Goal: Task Accomplishment & Management: Use online tool/utility

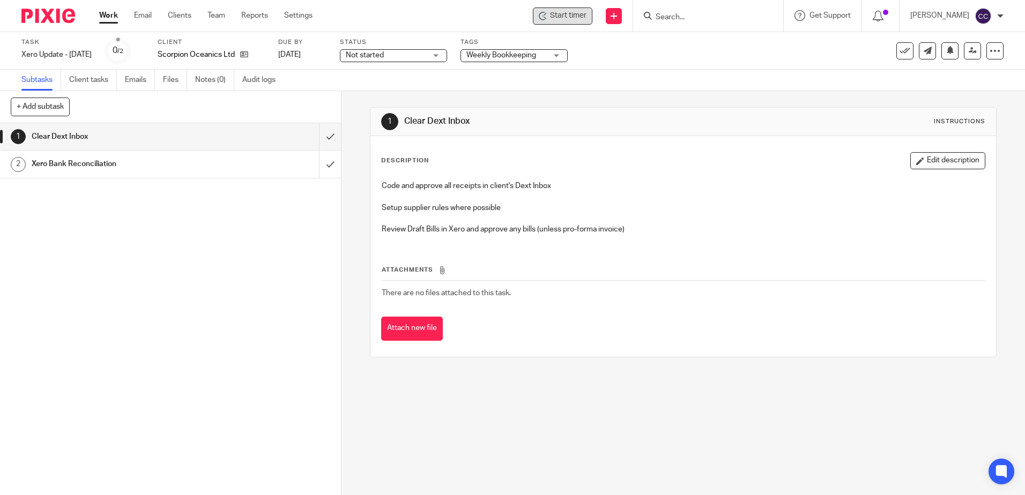
click at [578, 17] on span "Start timer" at bounding box center [568, 15] width 36 height 11
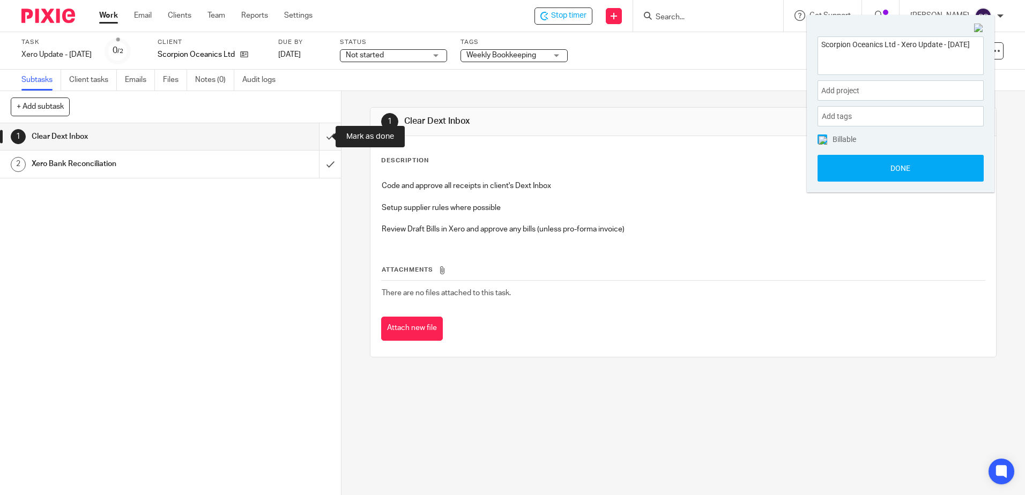
click at [316, 136] on input "submit" at bounding box center [170, 136] width 341 height 27
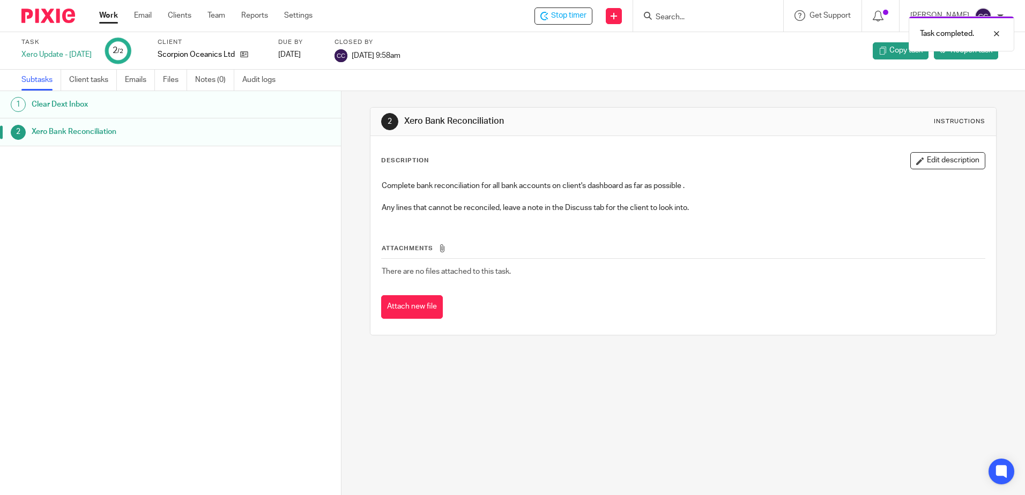
click at [114, 17] on link "Work" at bounding box center [108, 15] width 19 height 11
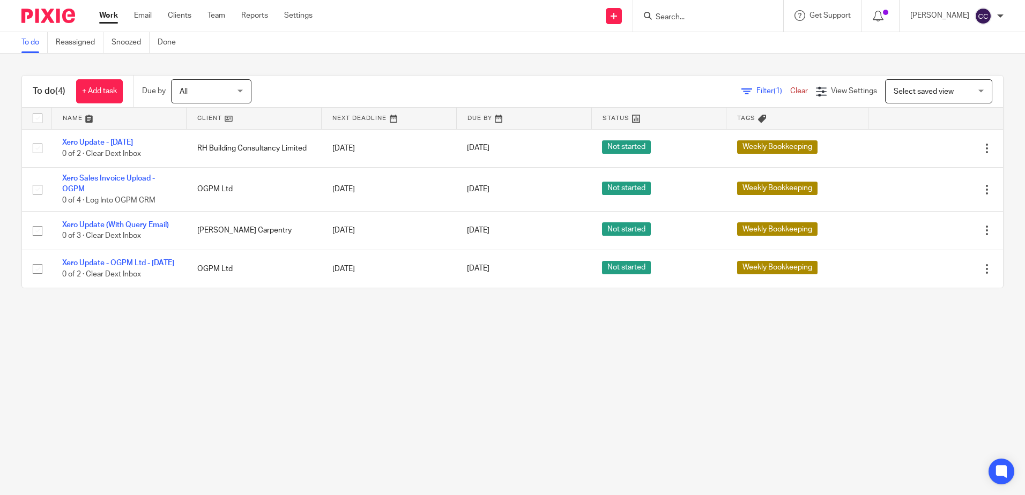
click at [209, 117] on link at bounding box center [254, 118] width 135 height 21
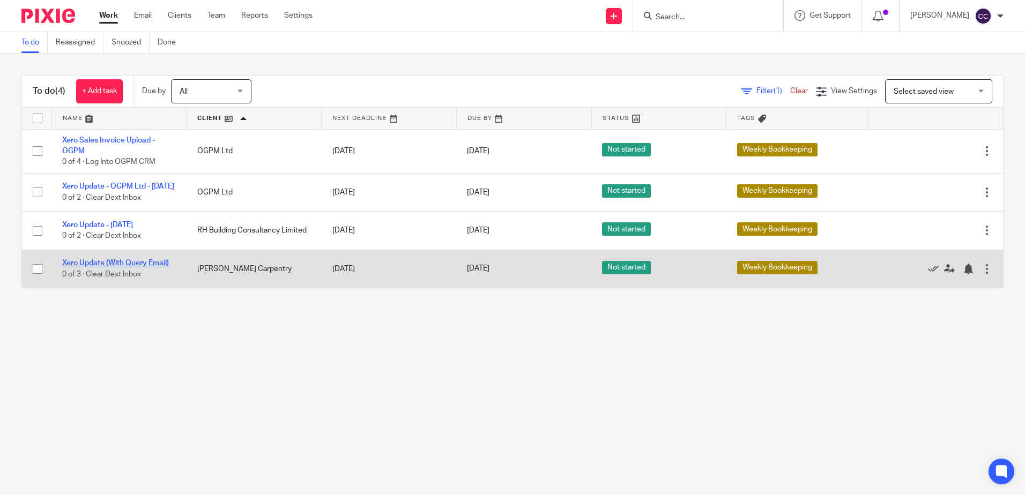
click at [123, 267] on link "Xero Update (With Query Email)" at bounding box center [115, 263] width 107 height 8
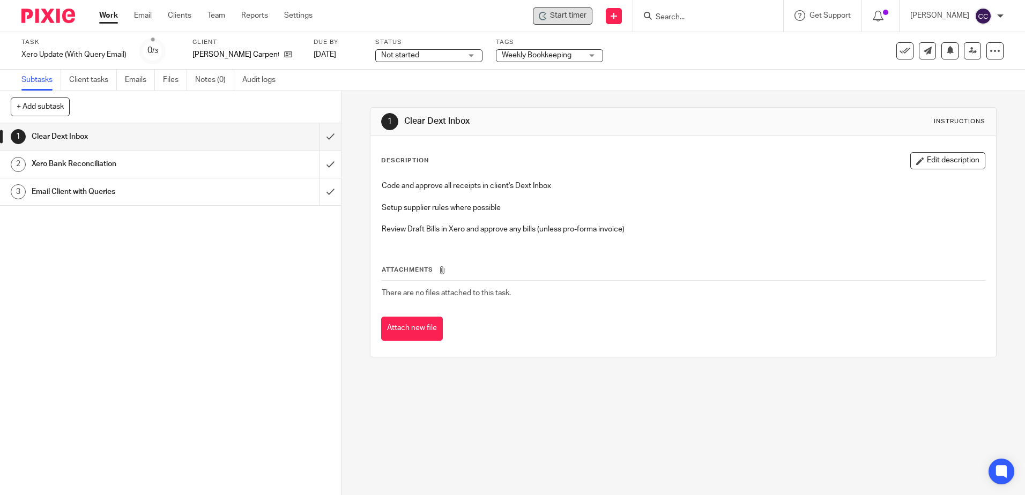
click at [570, 18] on span "Start timer" at bounding box center [568, 15] width 36 height 11
click at [563, 18] on div "Start timer" at bounding box center [563, 15] width 48 height 11
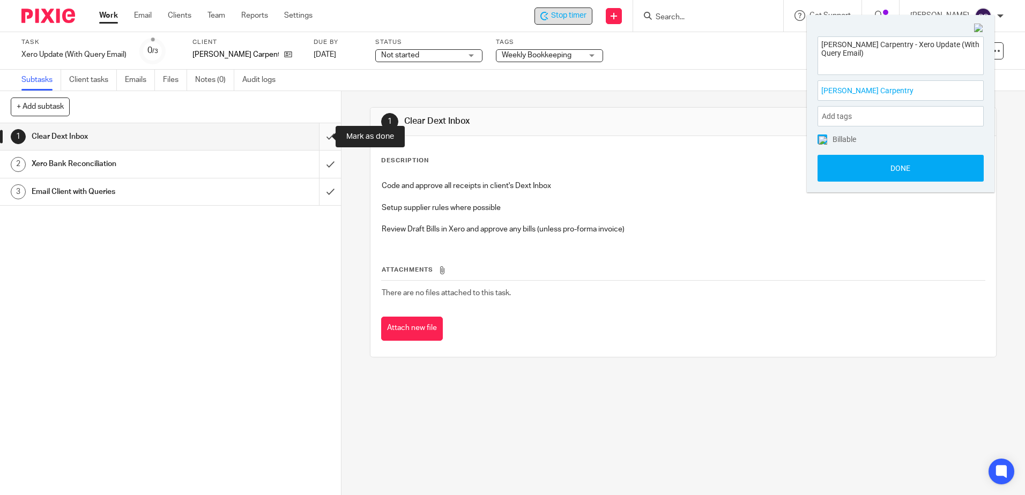
click at [321, 135] on input "submit" at bounding box center [170, 136] width 341 height 27
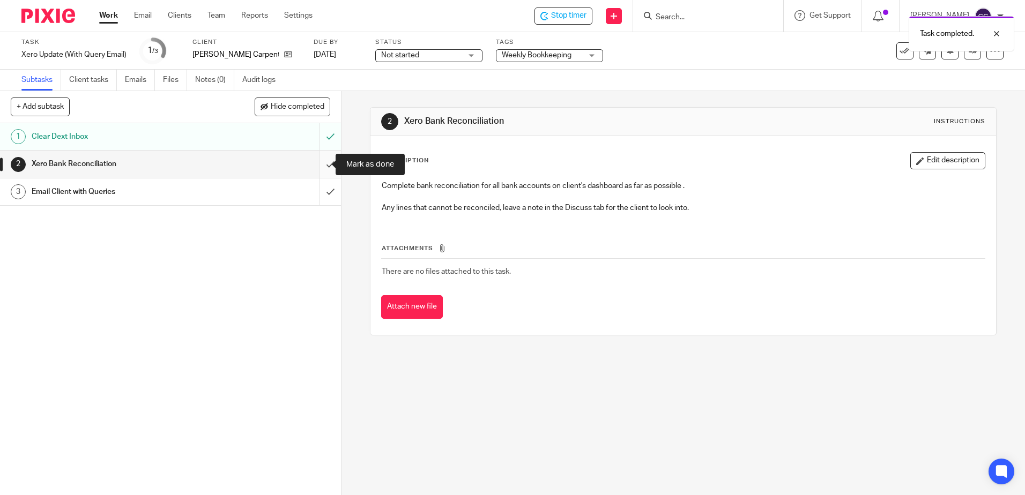
click at [317, 163] on input "submit" at bounding box center [170, 164] width 341 height 27
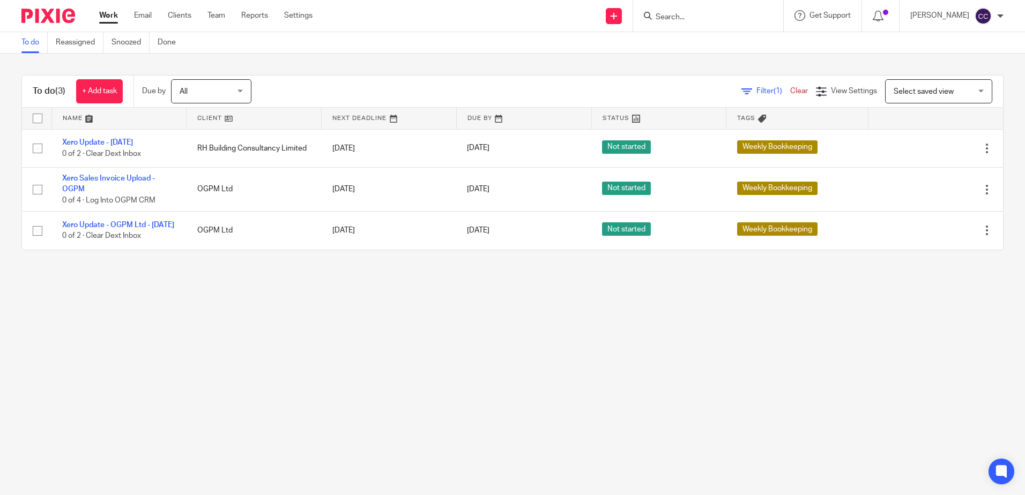
click at [208, 116] on link at bounding box center [254, 118] width 135 height 21
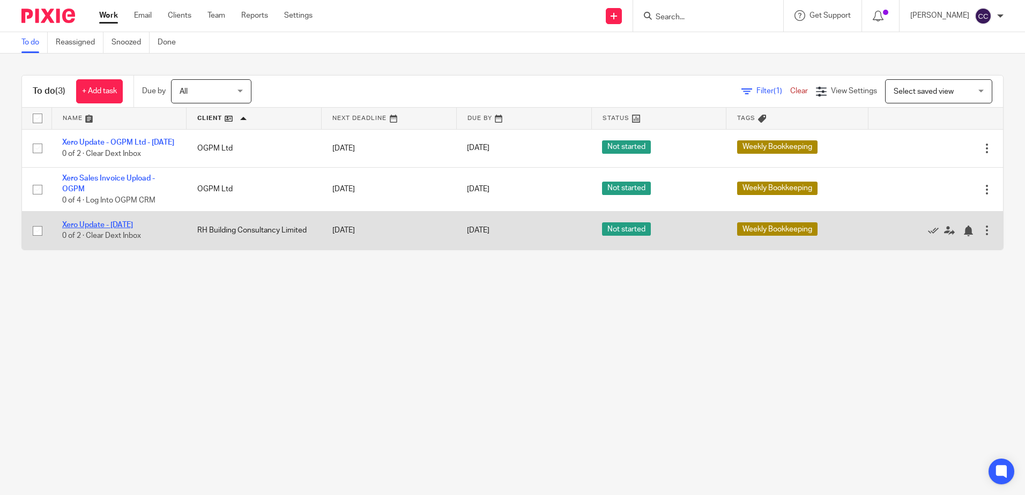
click at [112, 229] on link "Xero Update - [DATE]" at bounding box center [97, 225] width 71 height 8
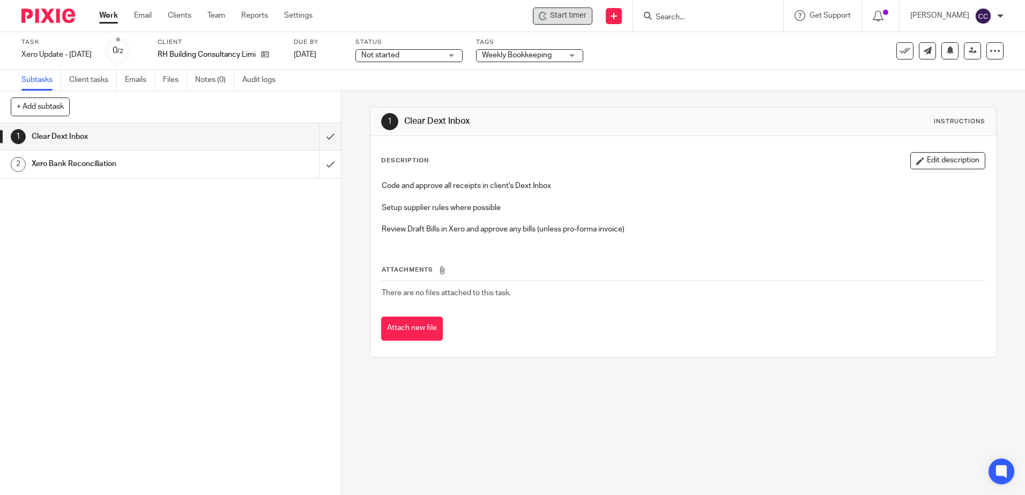
click at [576, 13] on span "Start timer" at bounding box center [568, 15] width 36 height 11
click at [579, 16] on span "Start timer" at bounding box center [568, 15] width 36 height 11
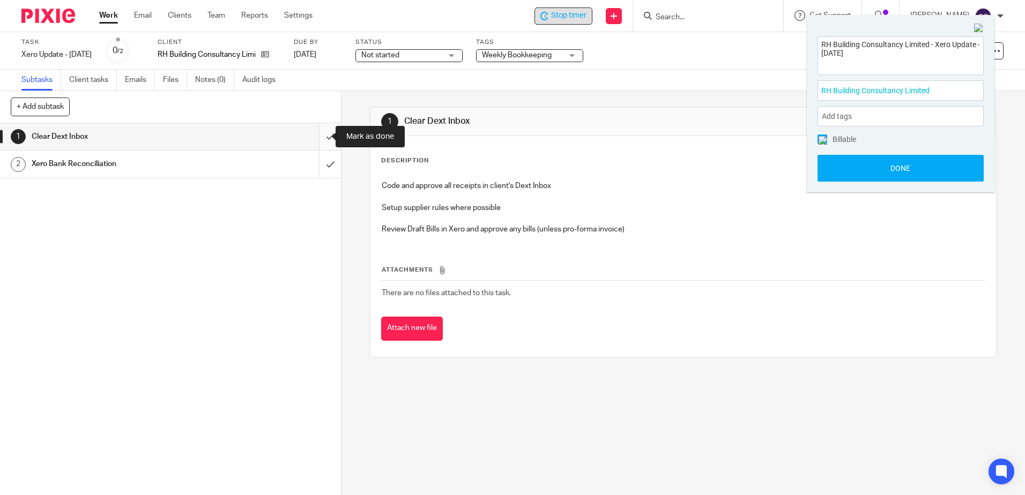
click at [321, 137] on input "submit" at bounding box center [170, 136] width 341 height 27
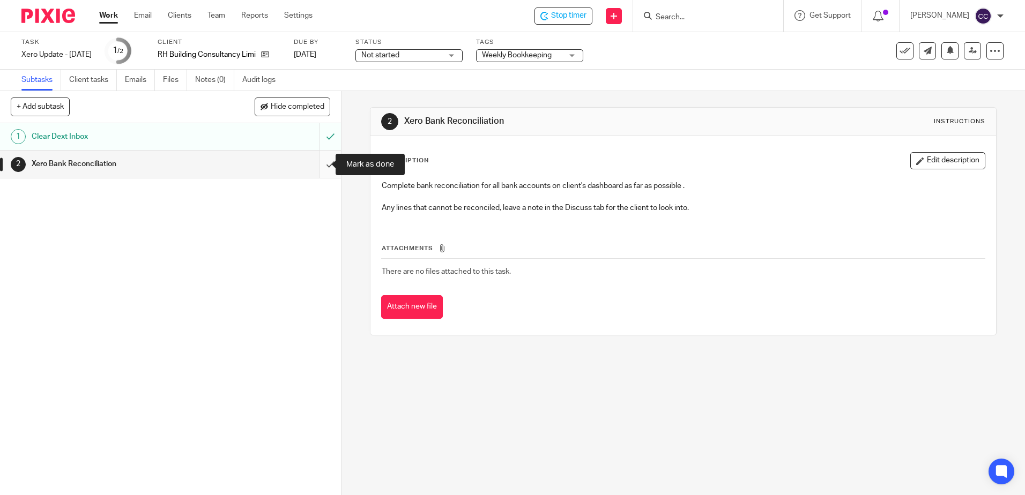
click at [316, 163] on input "submit" at bounding box center [170, 164] width 341 height 27
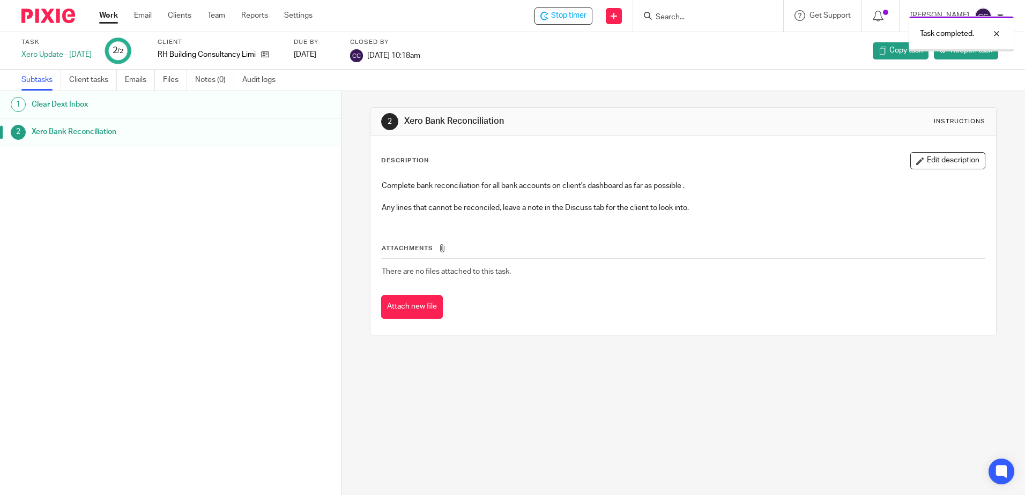
click at [108, 14] on link "Work" at bounding box center [108, 15] width 19 height 11
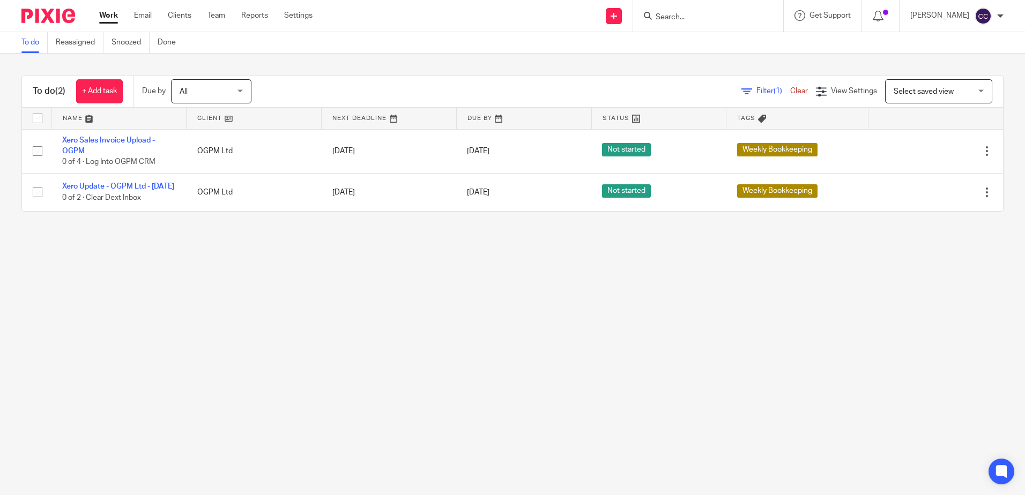
click at [202, 117] on link at bounding box center [254, 118] width 135 height 21
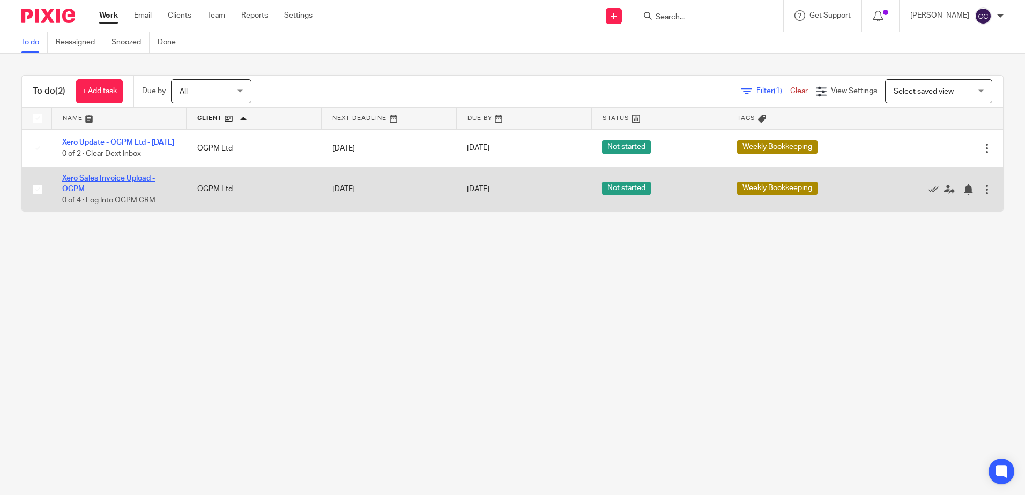
click at [132, 184] on link "Xero Sales Invoice Upload - OGPM" at bounding box center [108, 184] width 93 height 18
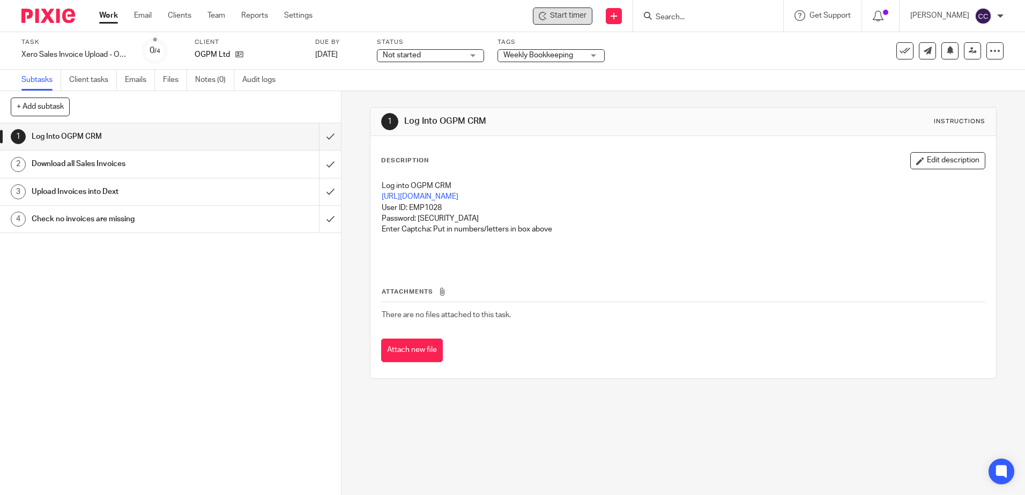
click at [577, 13] on span "Start timer" at bounding box center [568, 15] width 36 height 11
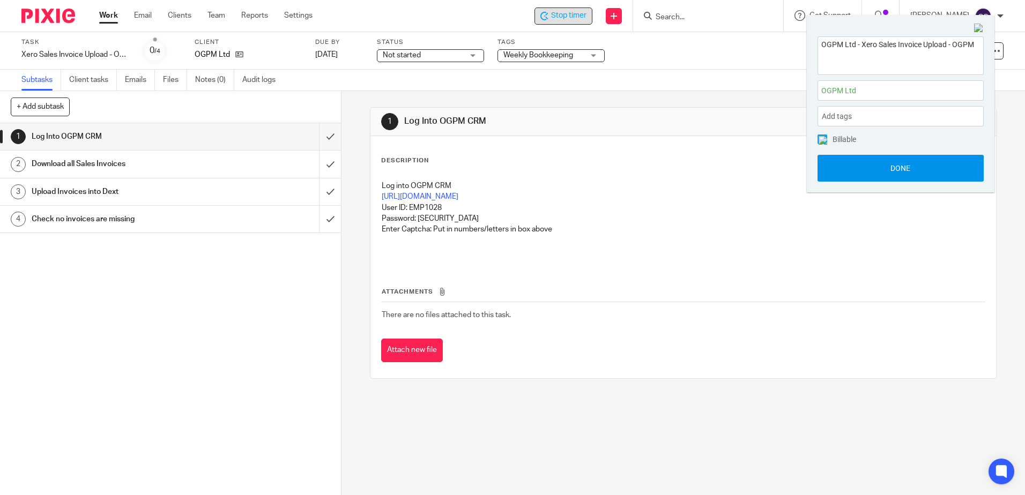
click at [857, 175] on button "Done" at bounding box center [900, 168] width 166 height 27
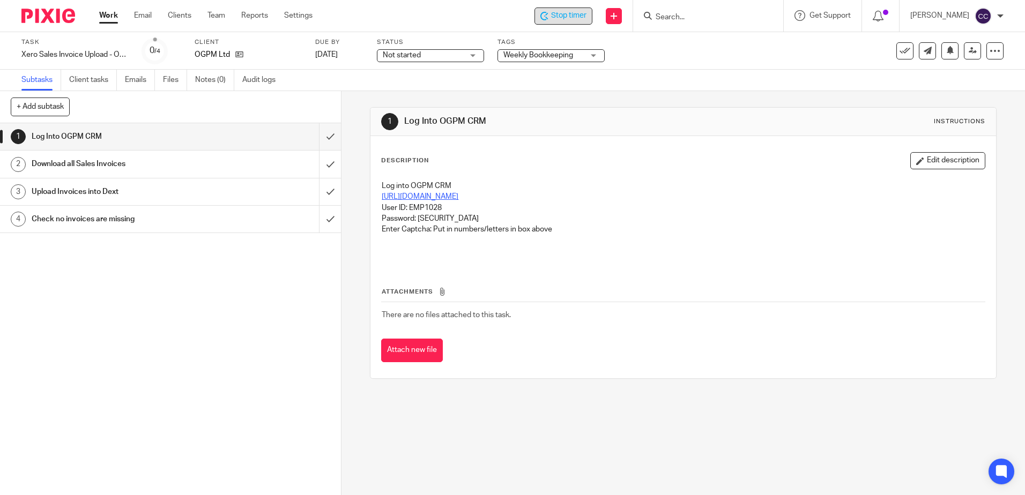
click at [406, 198] on link "https://esupply.ogpmltd.com/admin" at bounding box center [420, 197] width 77 height 8
click at [322, 135] on input "submit" at bounding box center [170, 136] width 341 height 27
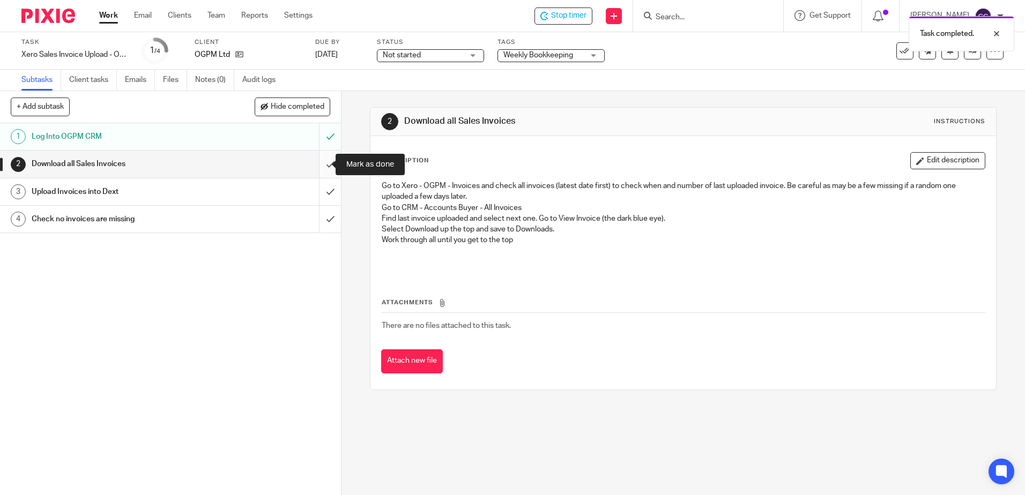
click at [320, 157] on input "submit" at bounding box center [170, 164] width 341 height 27
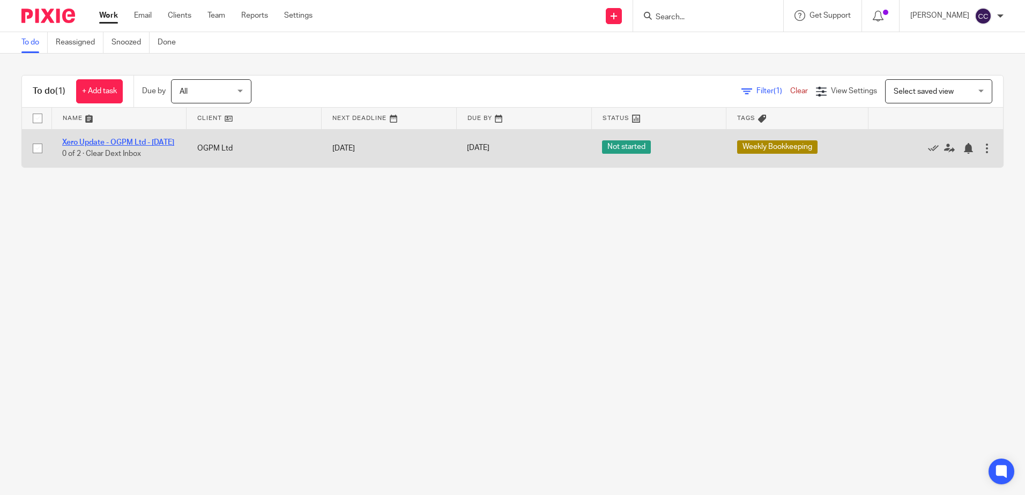
click at [101, 140] on link "Xero Update - OGPM Ltd - [DATE]" at bounding box center [118, 143] width 112 height 8
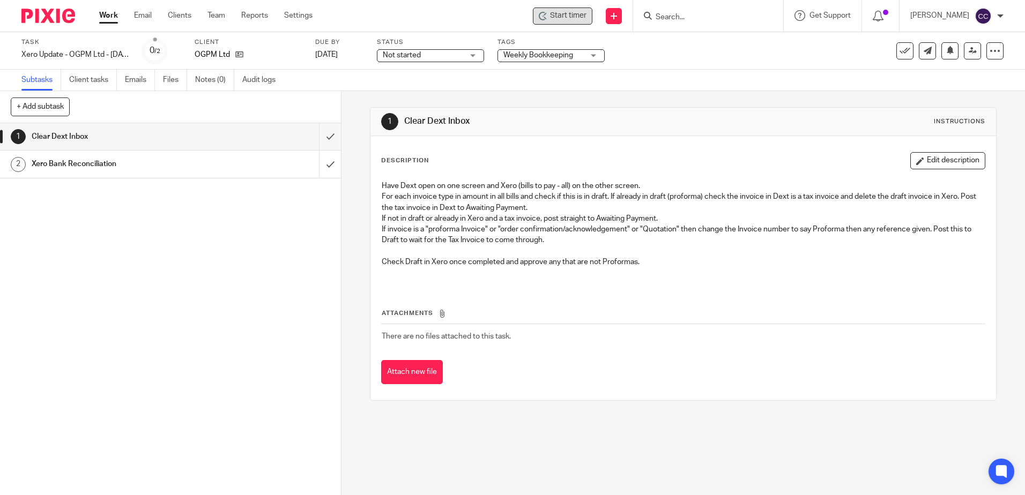
click at [547, 18] on icon at bounding box center [543, 16] width 9 height 9
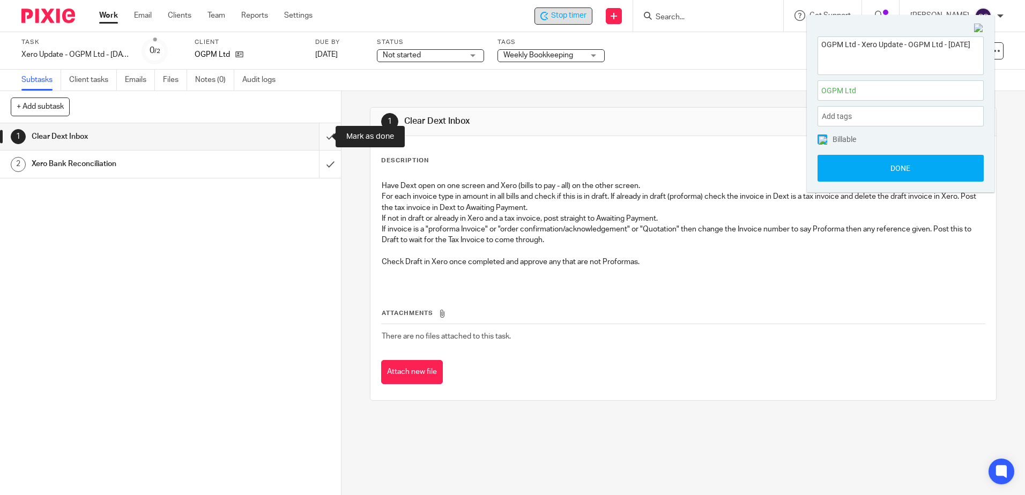
click at [317, 136] on input "submit" at bounding box center [170, 136] width 341 height 27
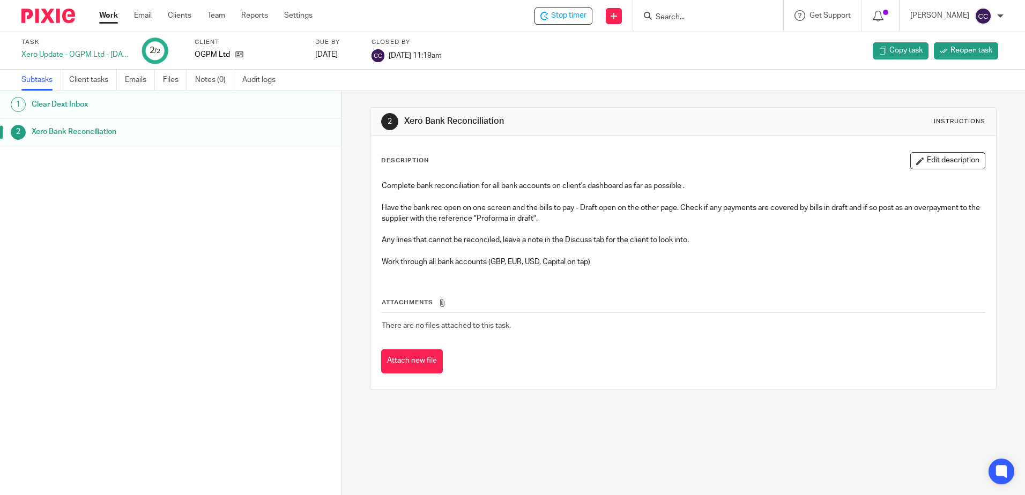
click at [106, 14] on link "Work" at bounding box center [108, 15] width 19 height 11
